Goal: Information Seeking & Learning: Learn about a topic

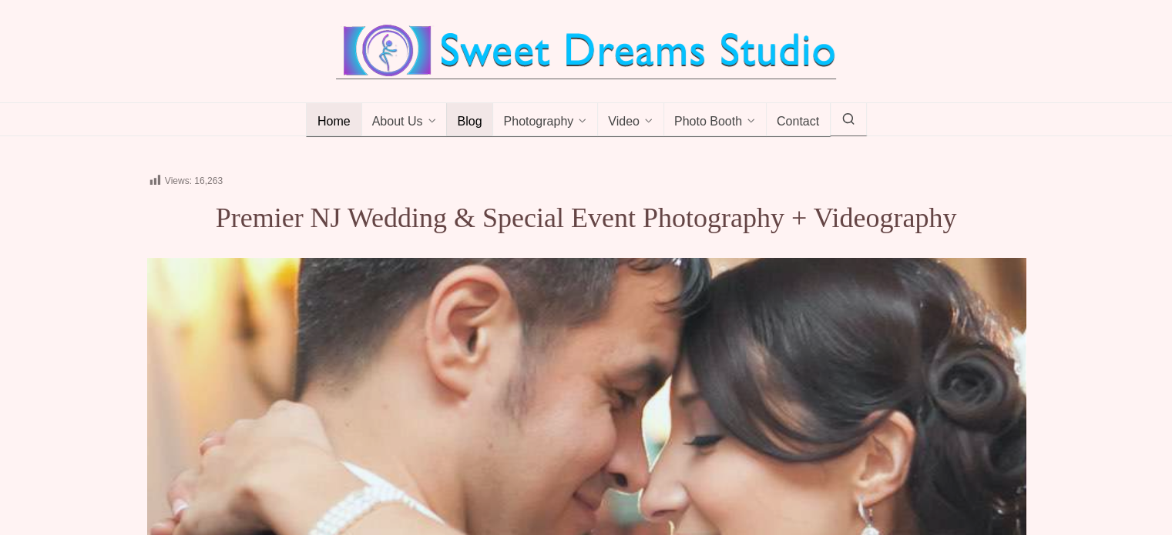
click at [462, 120] on span "Blog" at bounding box center [469, 122] width 25 height 15
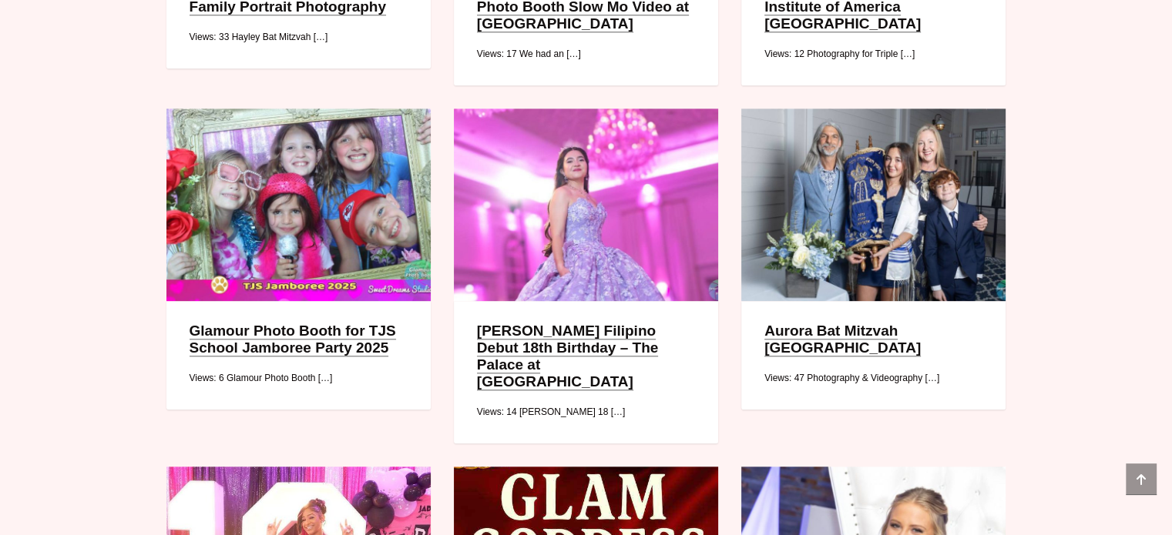
scroll to position [1926, 0]
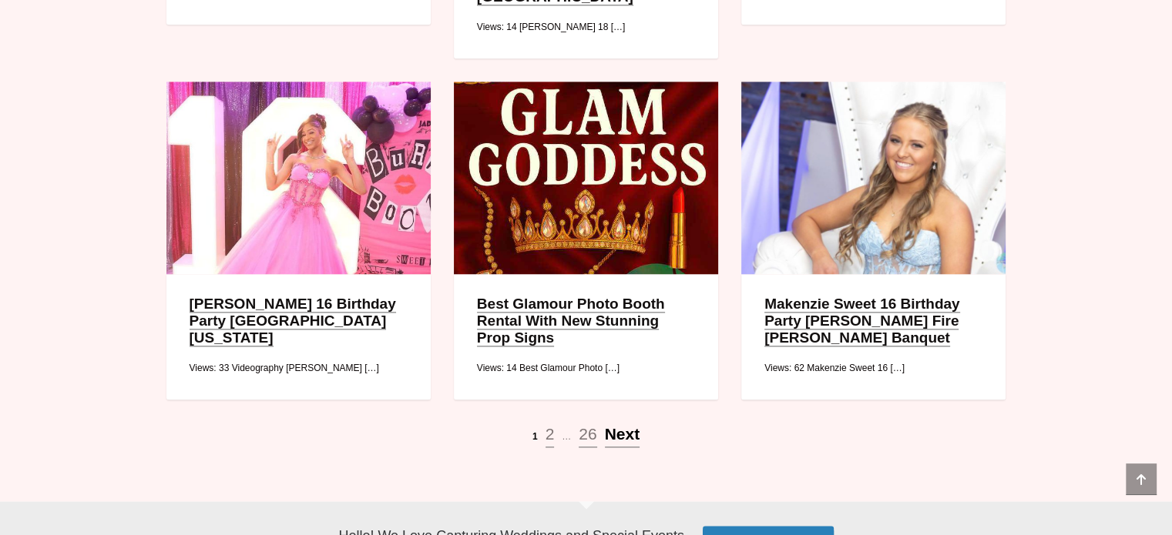
click at [625, 425] on span "Next" at bounding box center [622, 434] width 35 height 18
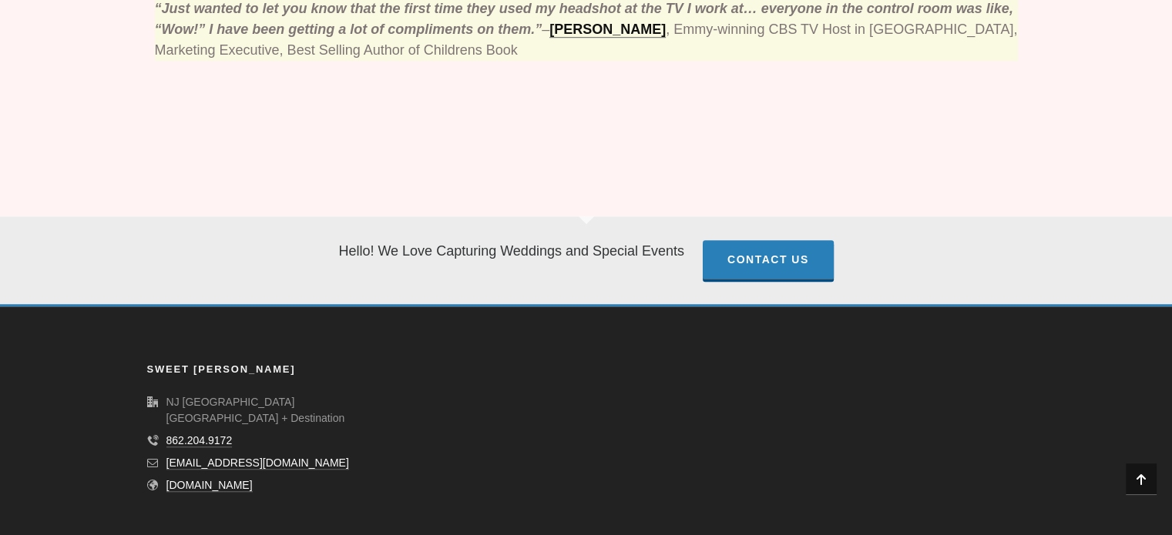
scroll to position [306, 0]
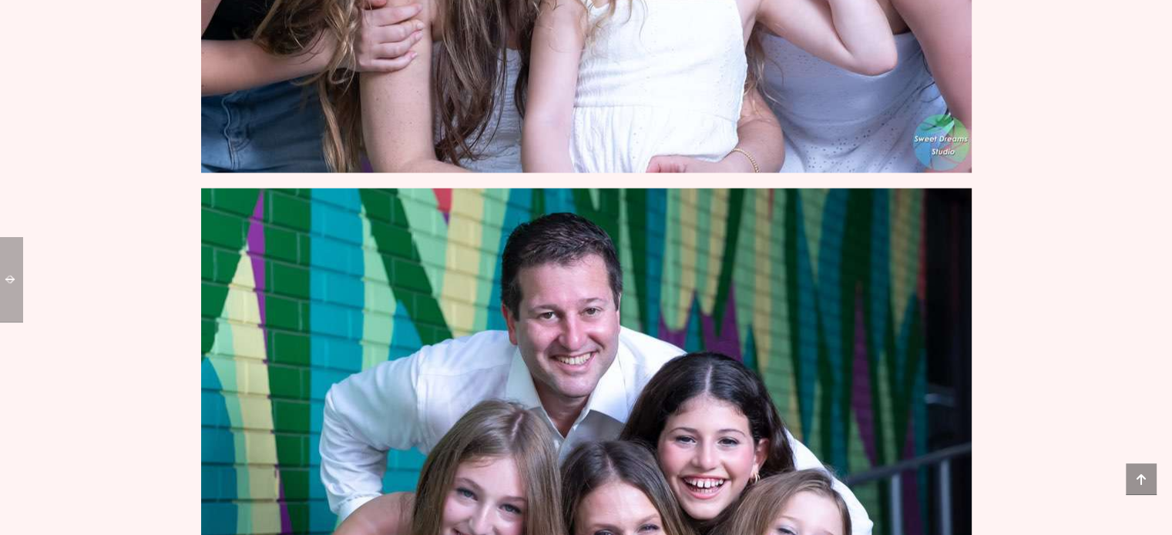
scroll to position [3852, 0]
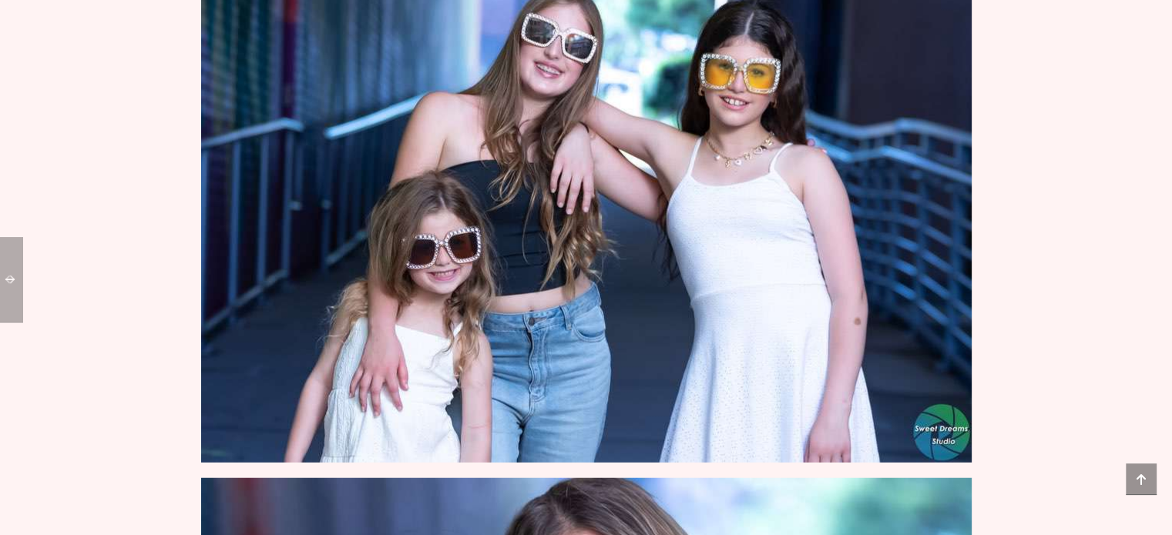
drag, startPoint x: 0, startPoint y: 289, endPoint x: 126, endPoint y: 257, distance: 130.4
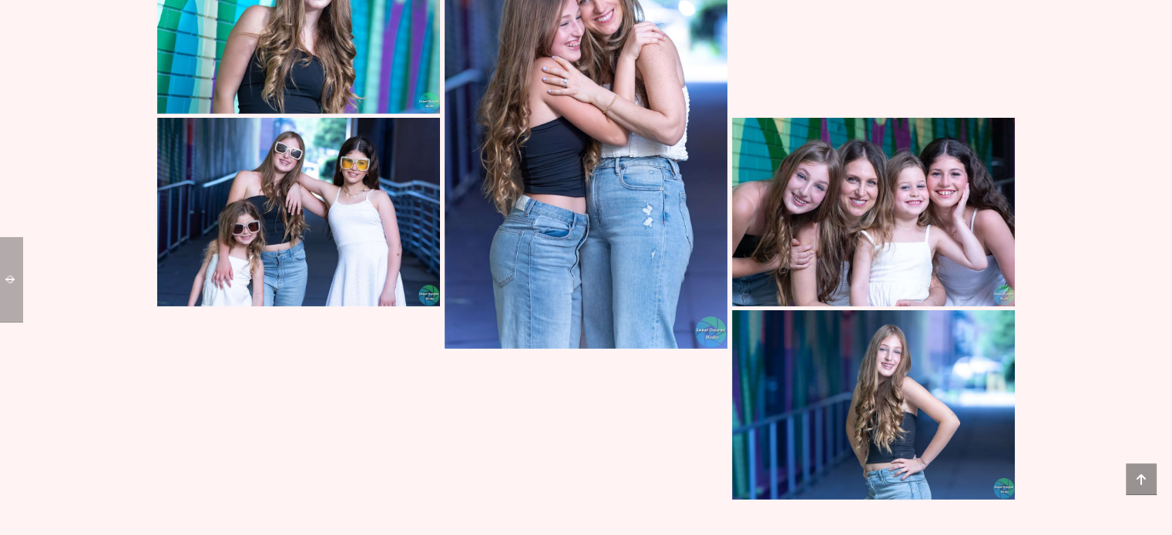
scroll to position [5393, 0]
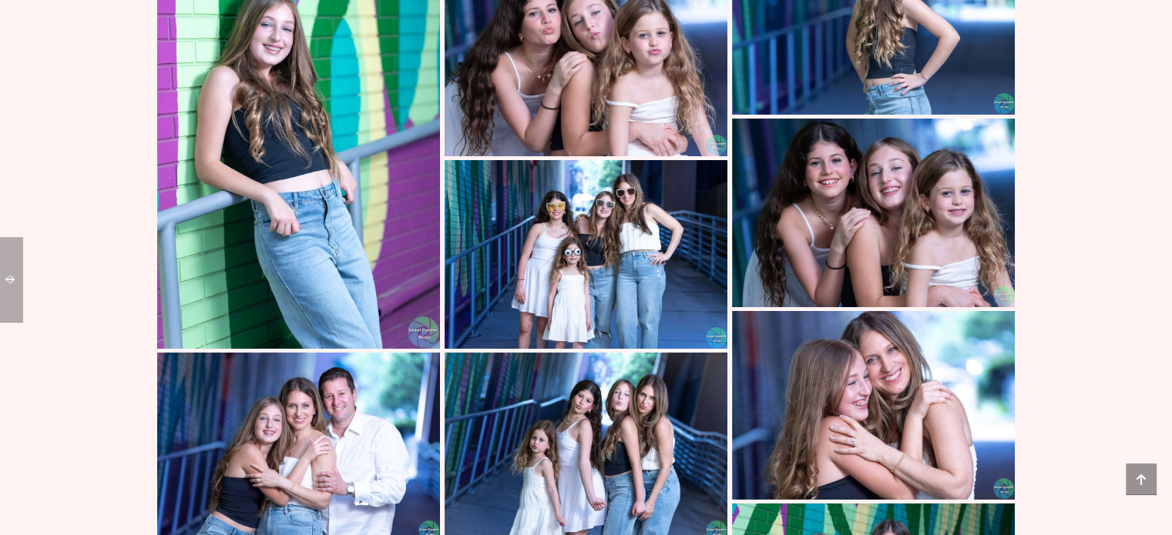
click at [564, 89] on img at bounding box center [586, 62] width 283 height 189
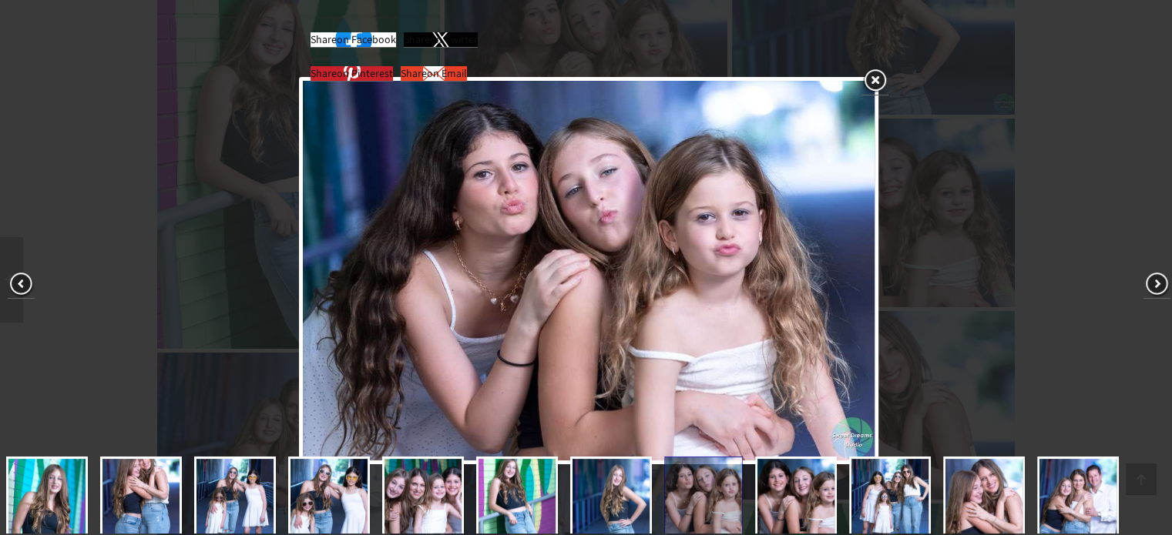
click at [1156, 281] on span at bounding box center [1156, 284] width 27 height 27
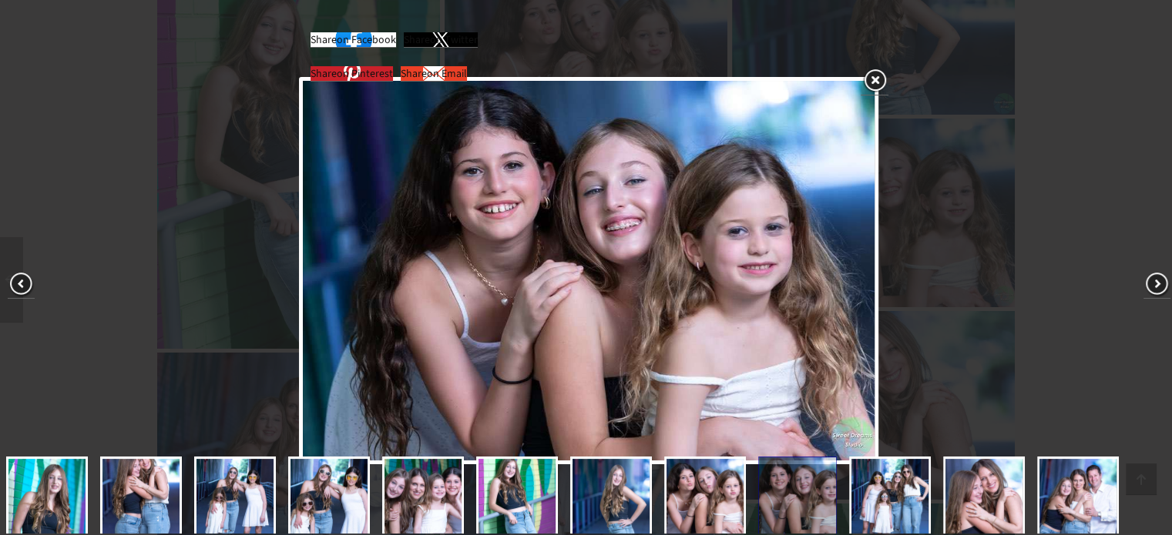
click at [1156, 281] on span at bounding box center [1156, 284] width 27 height 27
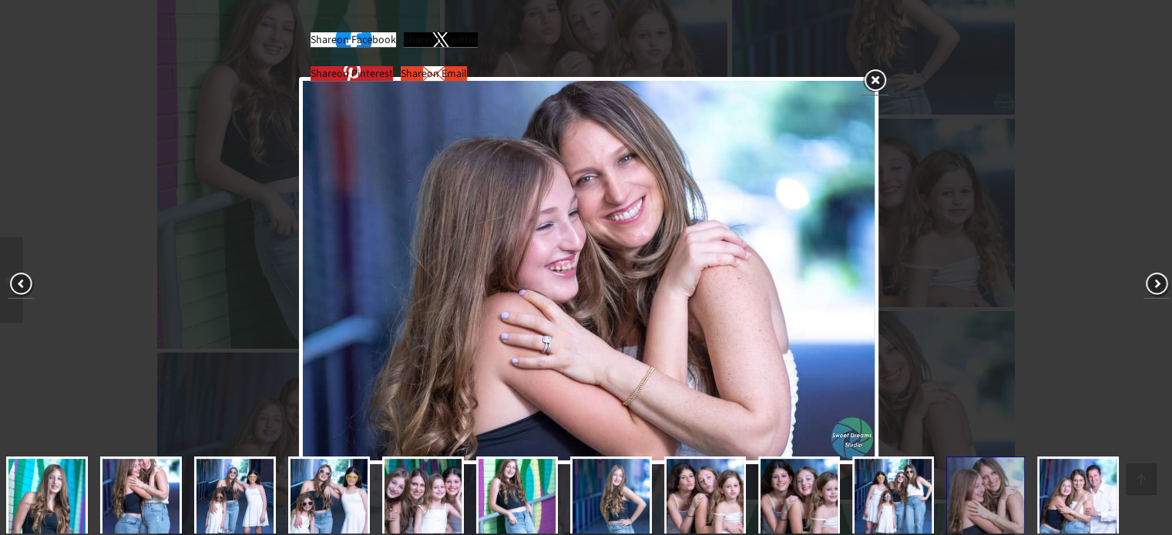
click at [879, 73] on link at bounding box center [875, 81] width 28 height 29
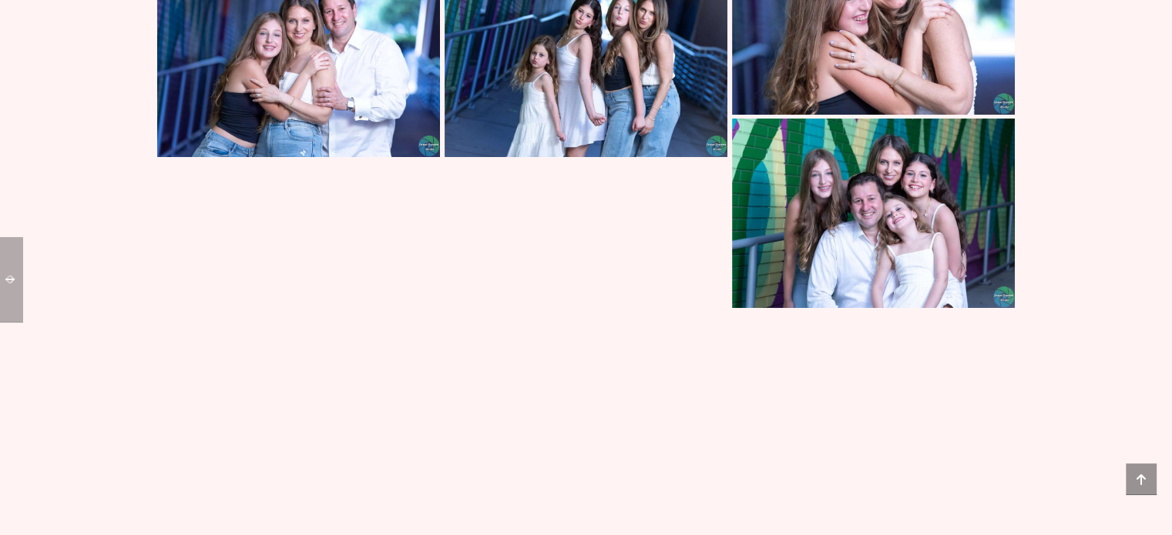
scroll to position [6164, 0]
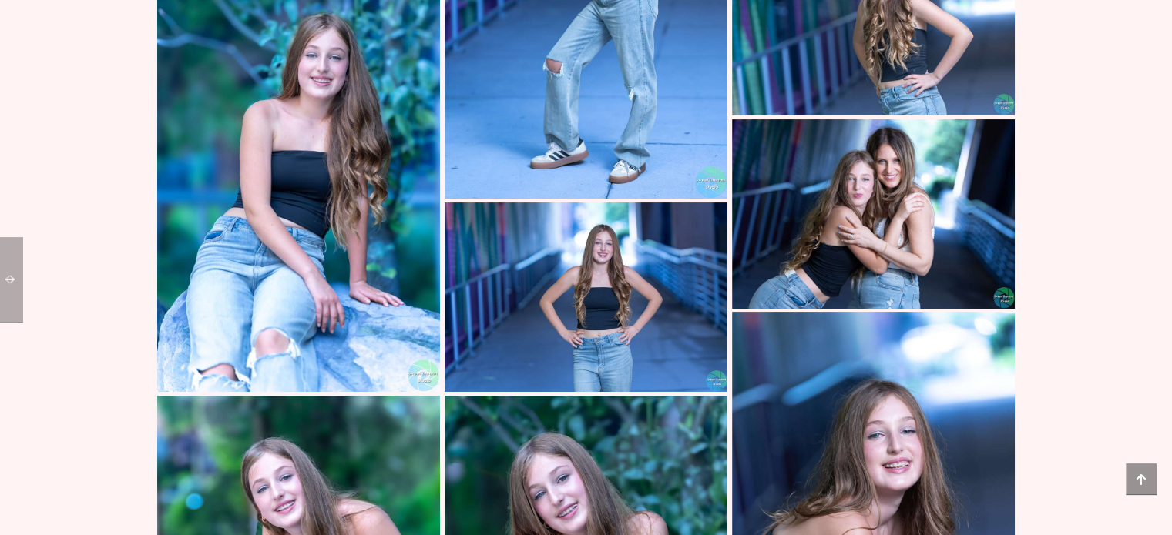
click at [283, 96] on img at bounding box center [298, 180] width 283 height 424
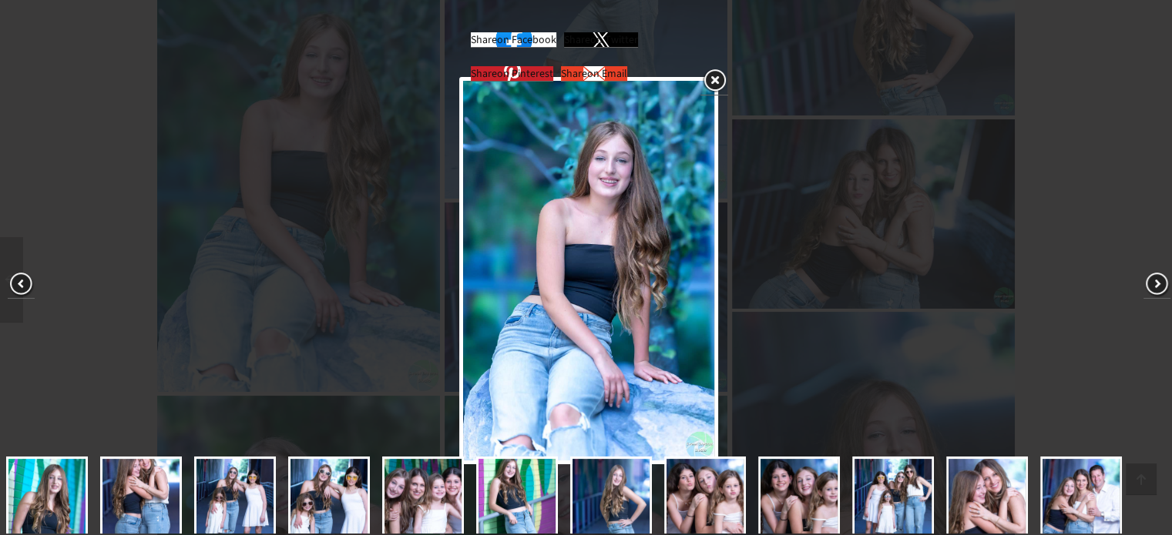
scroll to position [82, 0]
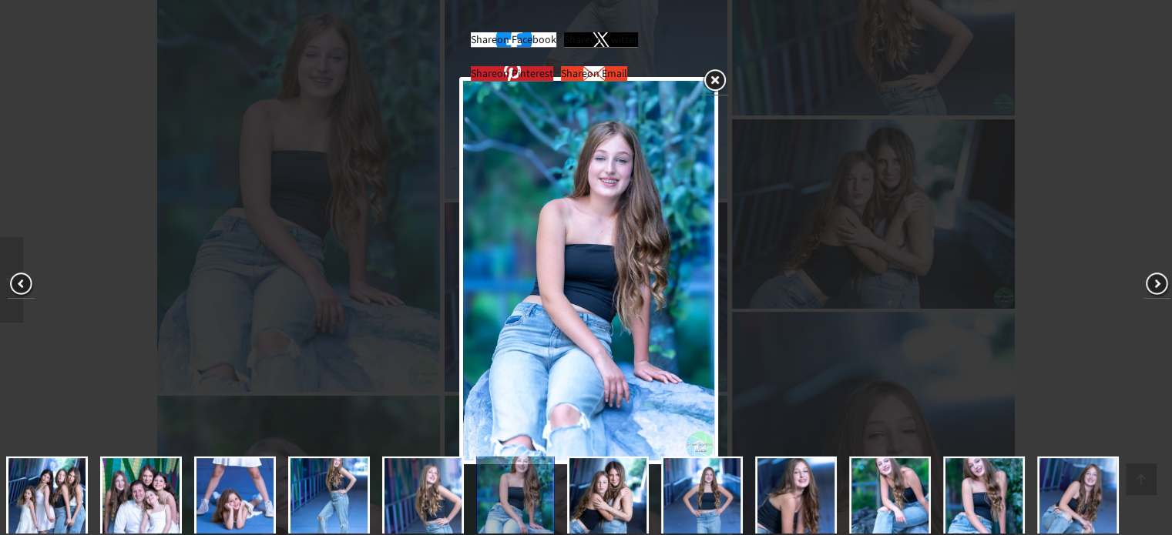
click at [607, 243] on img at bounding box center [588, 271] width 251 height 380
click at [1158, 277] on span at bounding box center [1156, 284] width 27 height 27
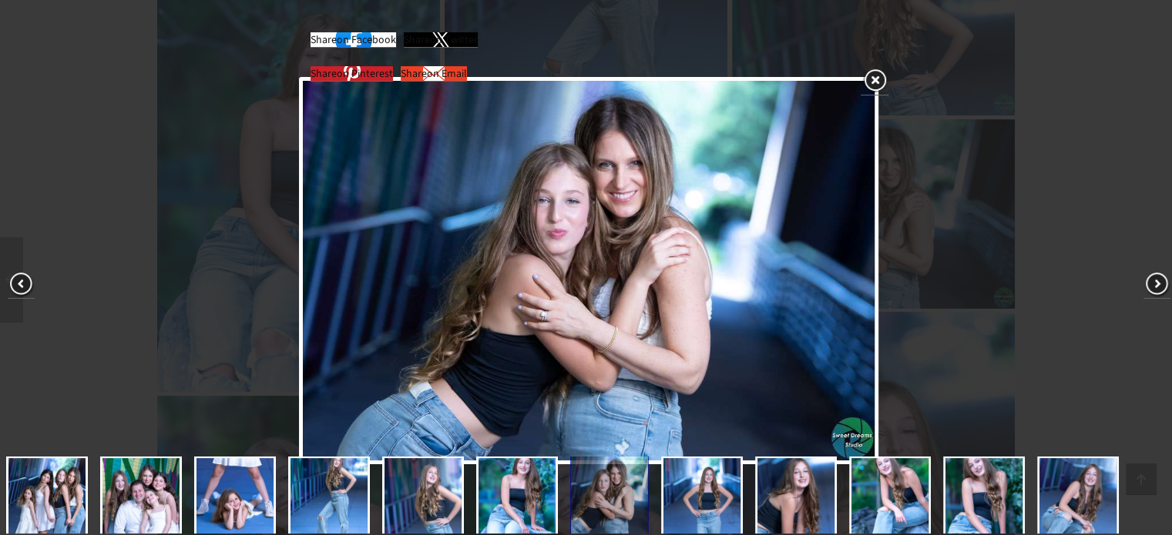
click at [1153, 288] on span at bounding box center [1156, 284] width 27 height 27
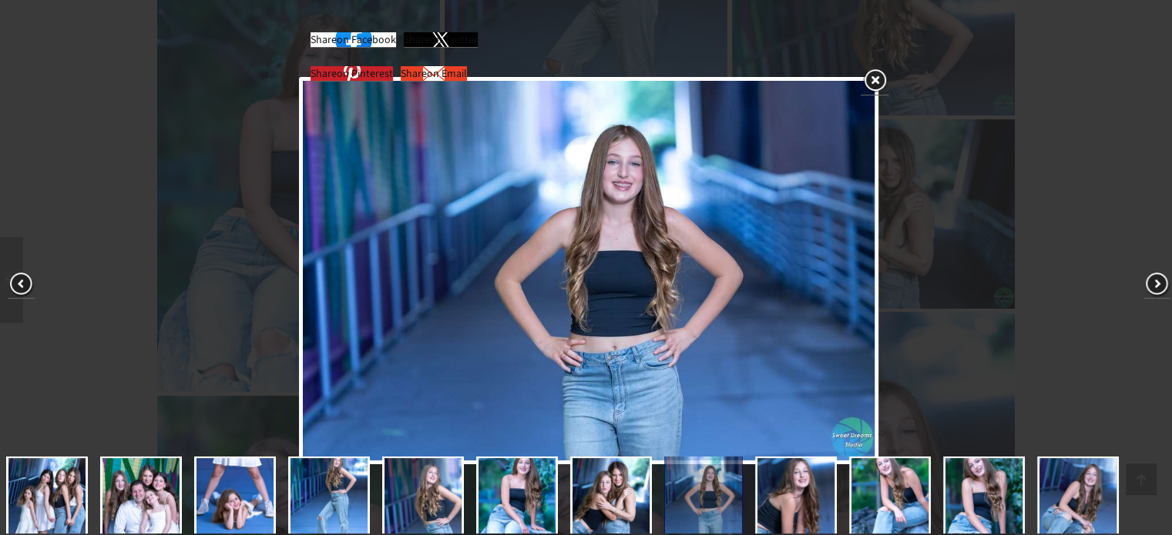
click at [878, 77] on link at bounding box center [875, 81] width 28 height 29
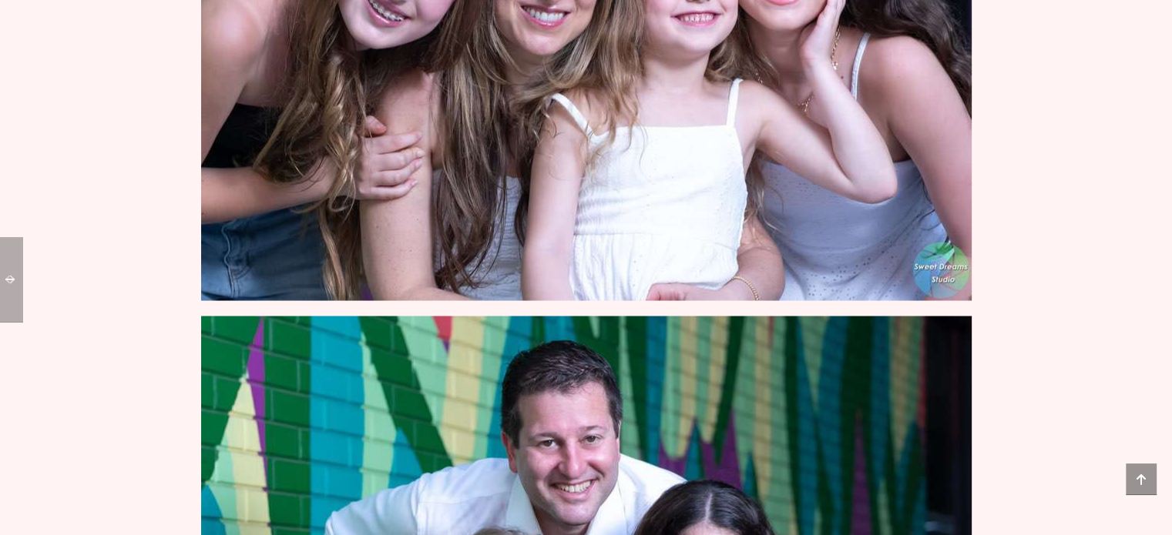
scroll to position [0, 0]
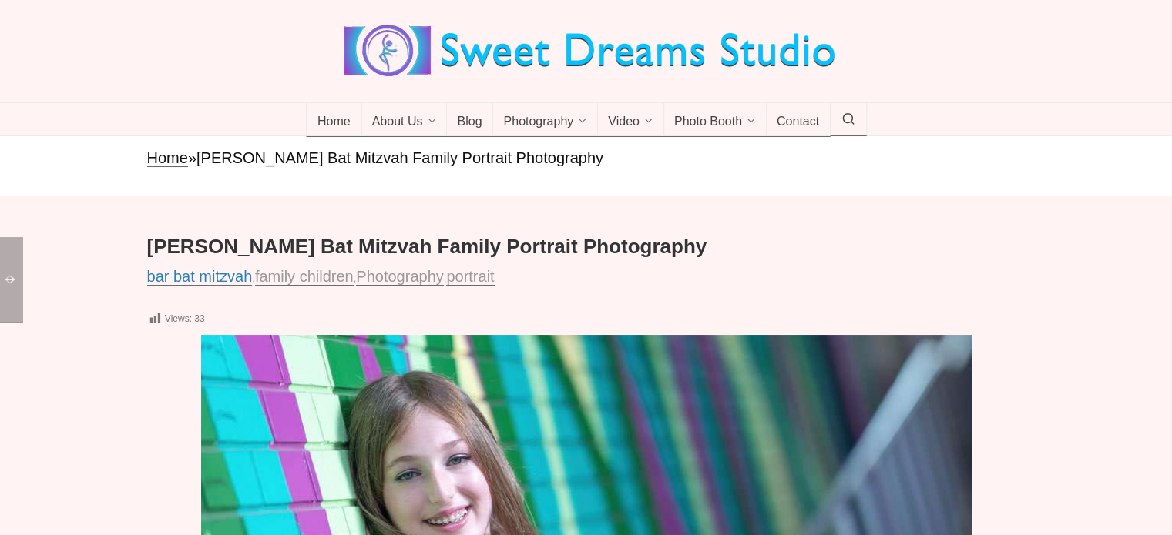
click at [190, 274] on link "bar bat mitzvah" at bounding box center [200, 277] width 106 height 18
click at [307, 281] on link "family children" at bounding box center [304, 277] width 99 height 18
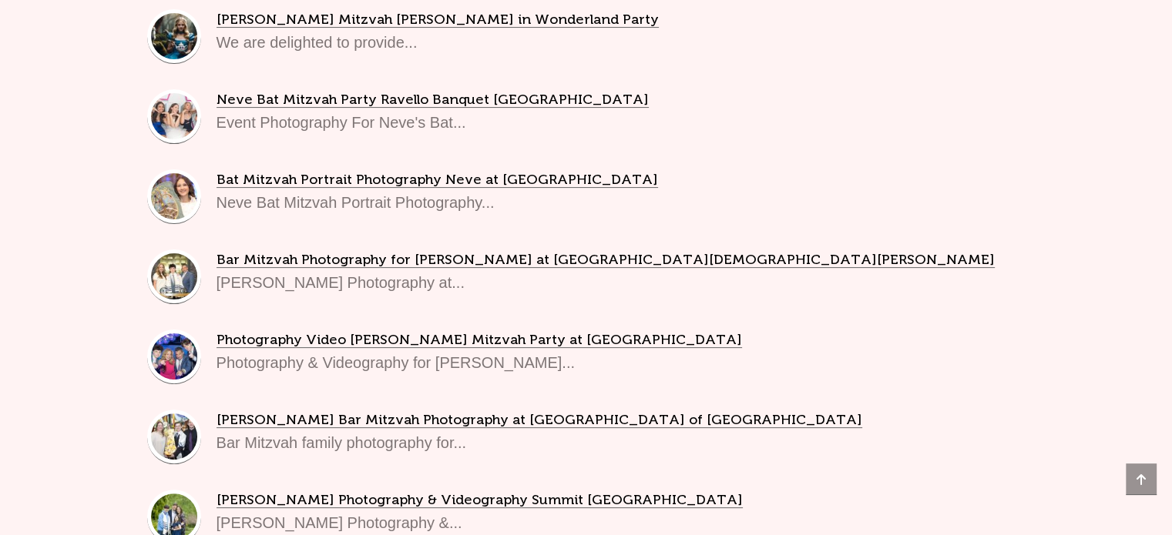
scroll to position [770, 0]
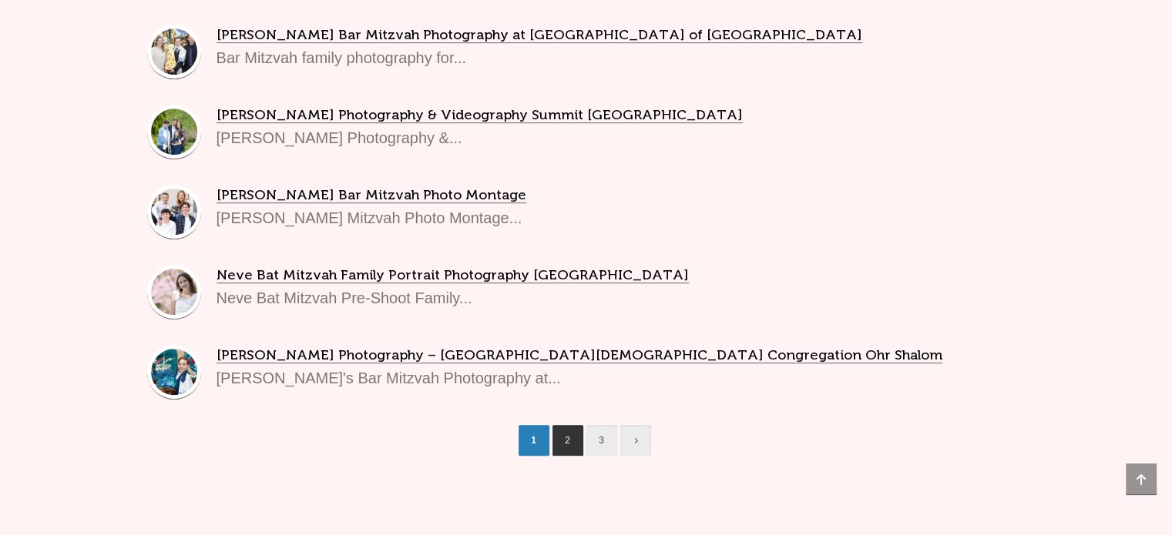
click at [564, 445] on link "2" at bounding box center [567, 441] width 31 height 32
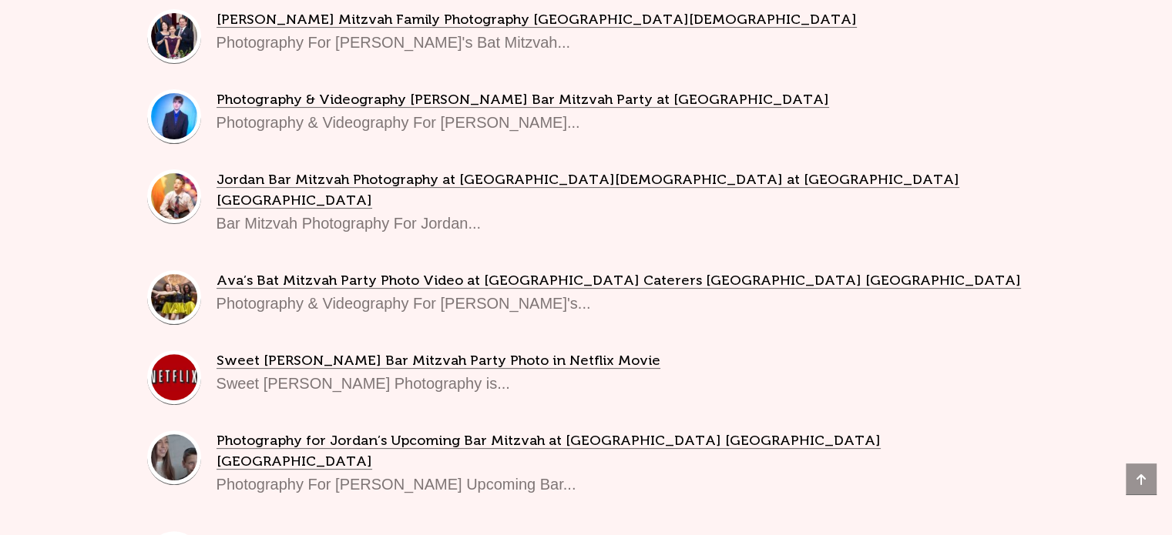
scroll to position [770, 0]
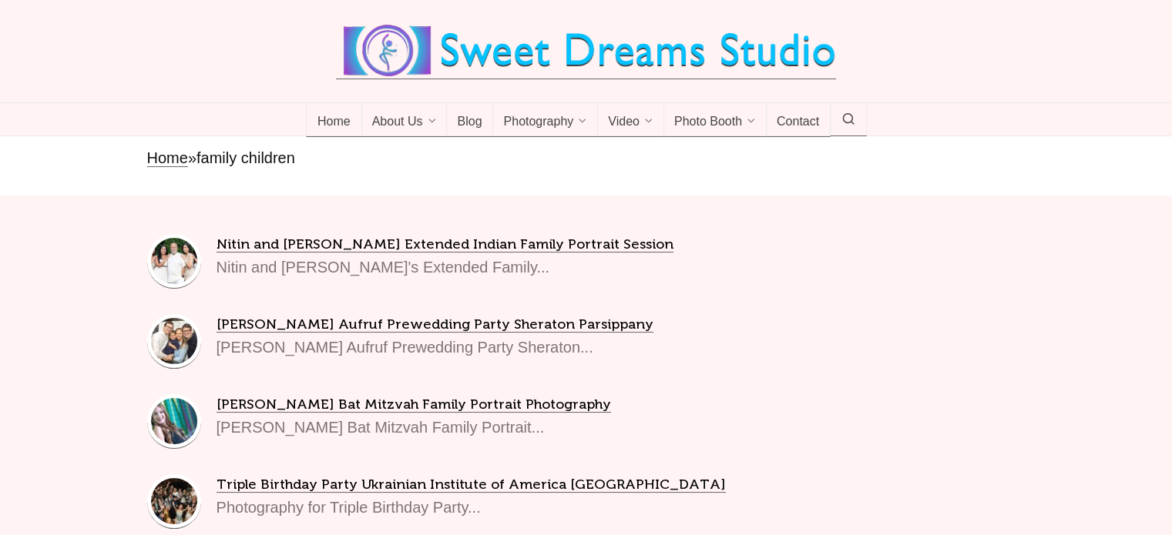
scroll to position [385, 0]
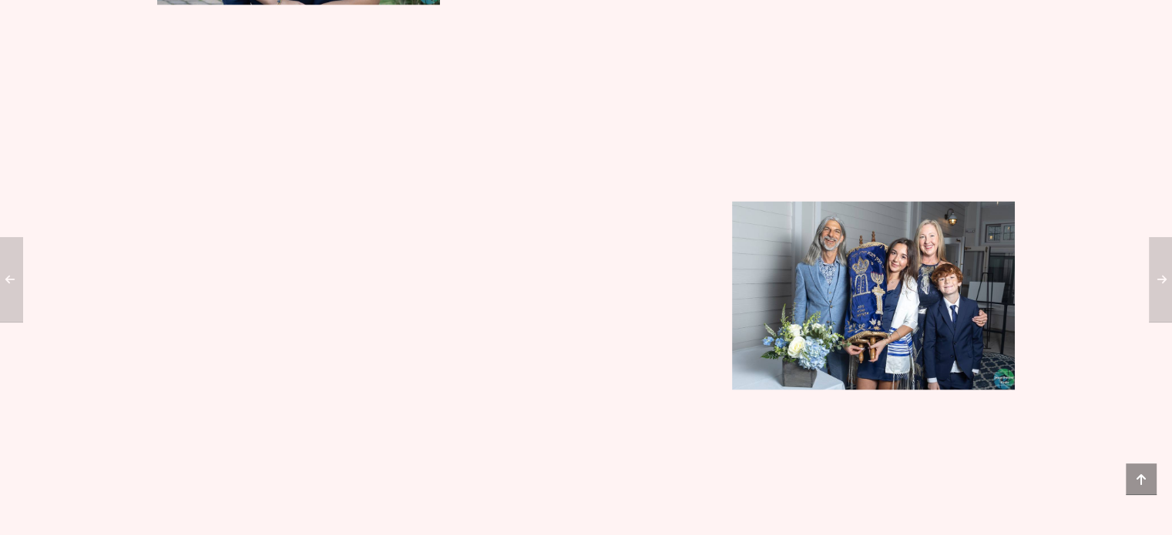
scroll to position [8475, 0]
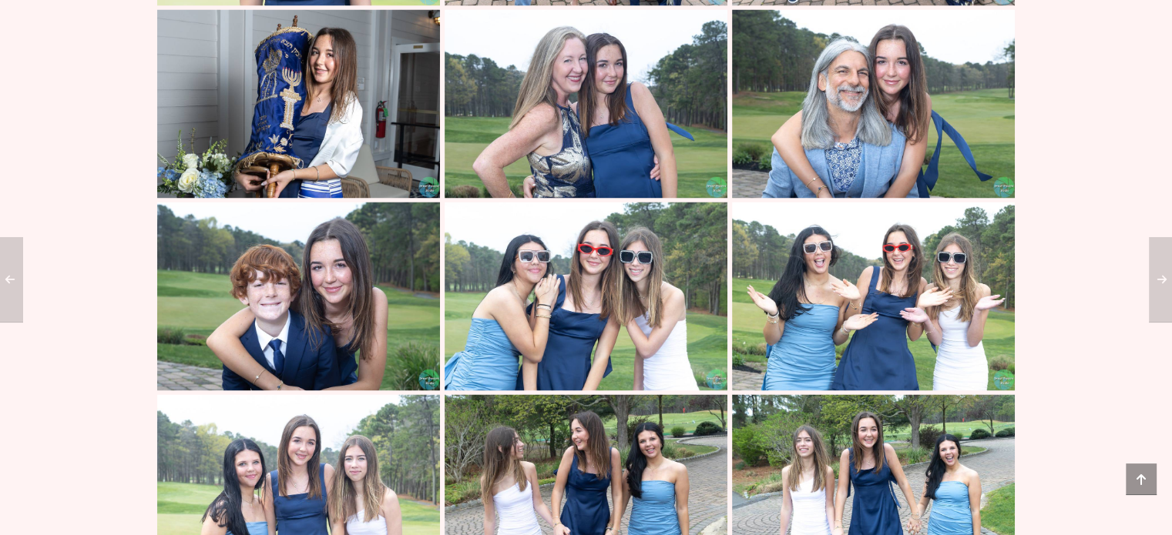
click at [626, 121] on img at bounding box center [586, 103] width 283 height 189
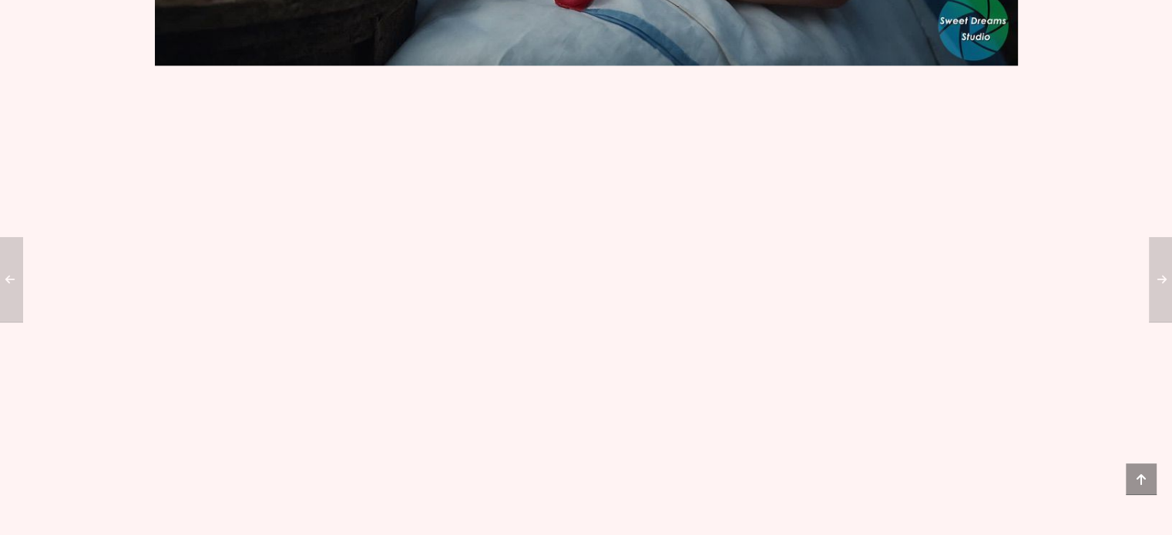
scroll to position [3082, 0]
